Goal: Transaction & Acquisition: Purchase product/service

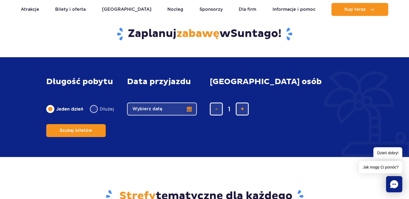
scroll to position [427, 0]
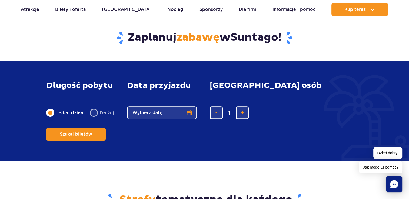
click at [189, 119] on button "Wybierz datę" at bounding box center [162, 112] width 70 height 13
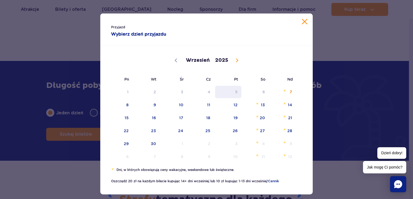
click at [220, 95] on span "5" at bounding box center [227, 92] width 27 height 12
click at [199, 108] on span "11" at bounding box center [200, 105] width 27 height 12
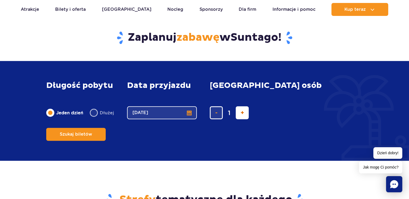
click at [240, 113] on span "dodaj bilet" at bounding box center [242, 113] width 4 height 0
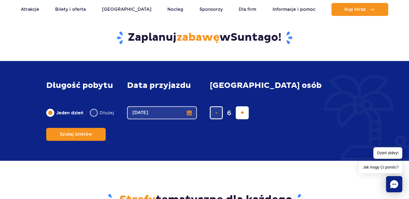
click at [240, 113] on span "dodaj bilet" at bounding box center [242, 113] width 4 height 0
click at [221, 119] on button "usuń bilet" at bounding box center [216, 112] width 13 height 13
type input "7"
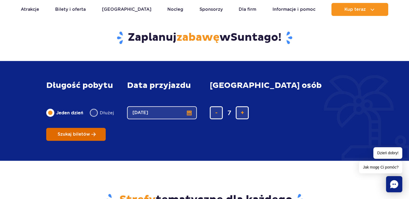
click at [106, 128] on button "Szukaj biletów" at bounding box center [75, 134] width 59 height 13
